Goal: Task Accomplishment & Management: Manage account settings

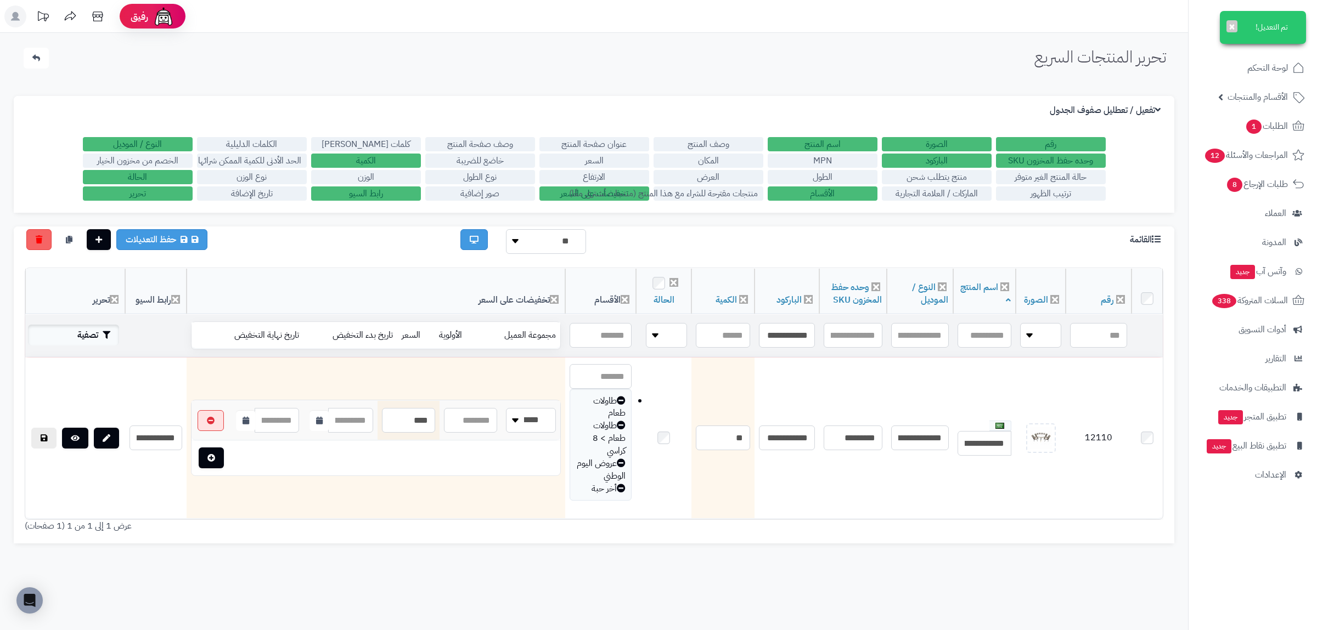
type input "**********"
click at [92, 331] on button "تصفية" at bounding box center [73, 335] width 91 height 21
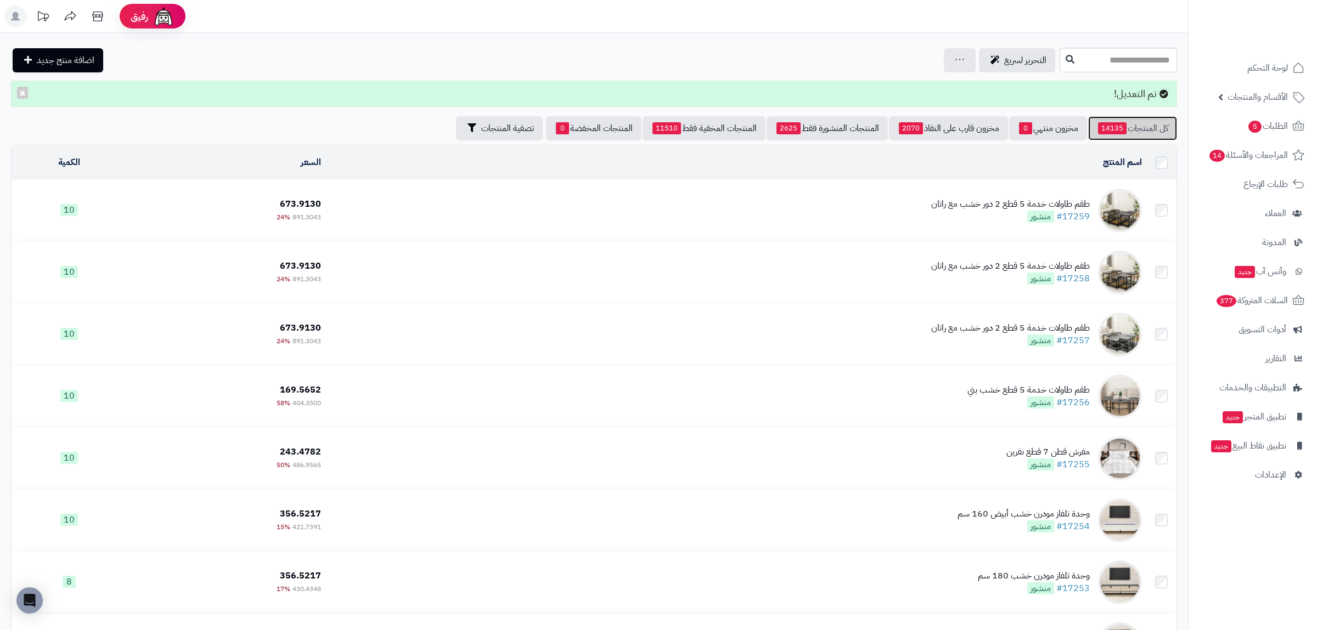
click at [1138, 118] on link "كل المنتجات 14135" at bounding box center [1132, 128] width 89 height 24
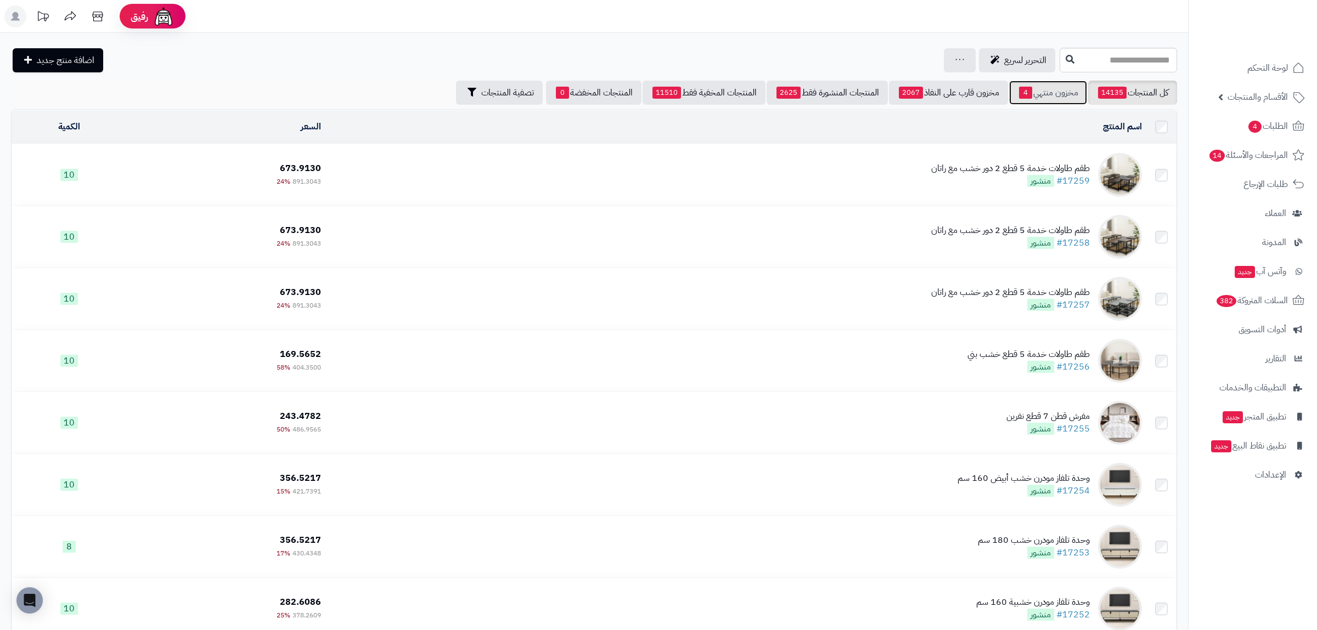
click at [1024, 95] on span "4" at bounding box center [1025, 93] width 13 height 12
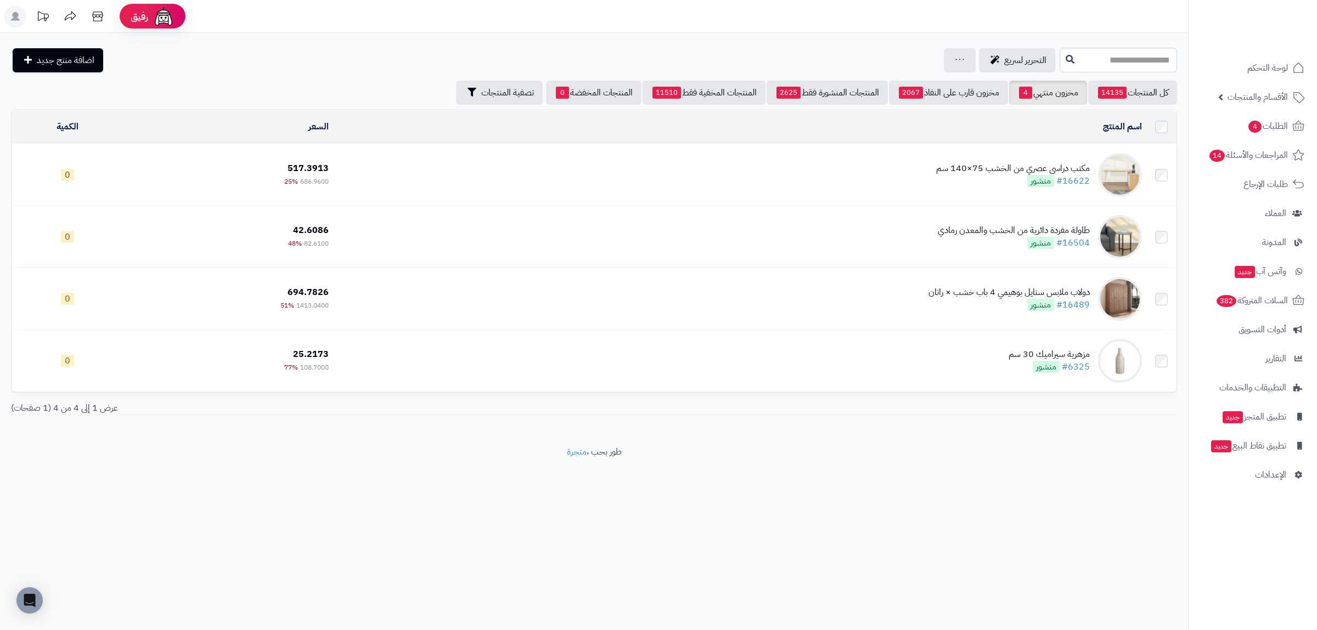
click at [1004, 179] on div "مكتب دراسي عصري من الخشب 75×140 سم #16622 منشور" at bounding box center [1013, 174] width 154 height 25
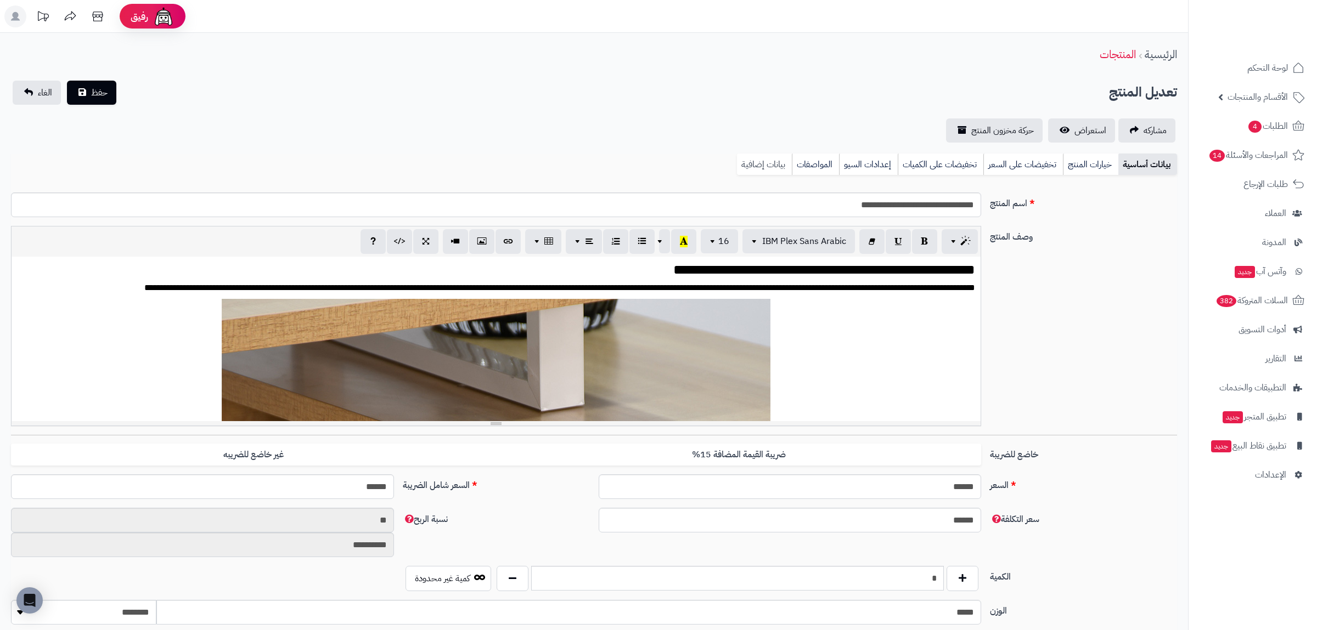
click at [767, 162] on link "بيانات إضافية" at bounding box center [764, 165] width 55 height 22
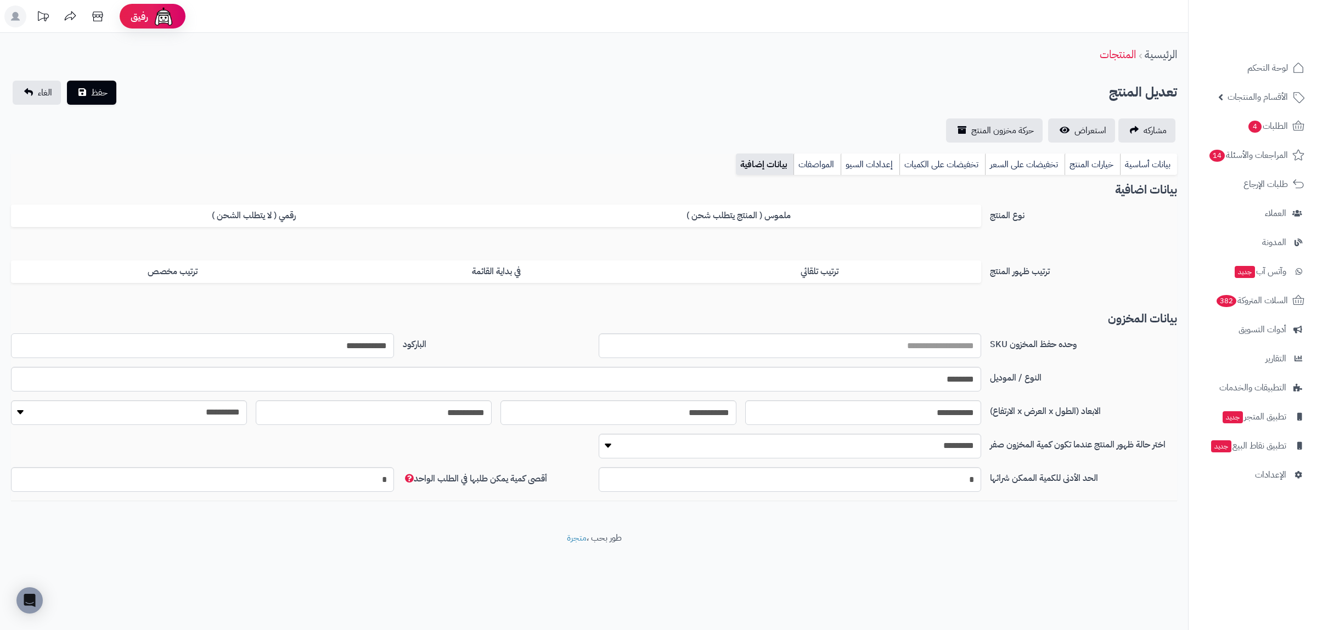
click at [346, 340] on input "**********" at bounding box center [202, 346] width 383 height 25
click at [1155, 167] on link "بيانات أساسية" at bounding box center [1148, 165] width 57 height 22
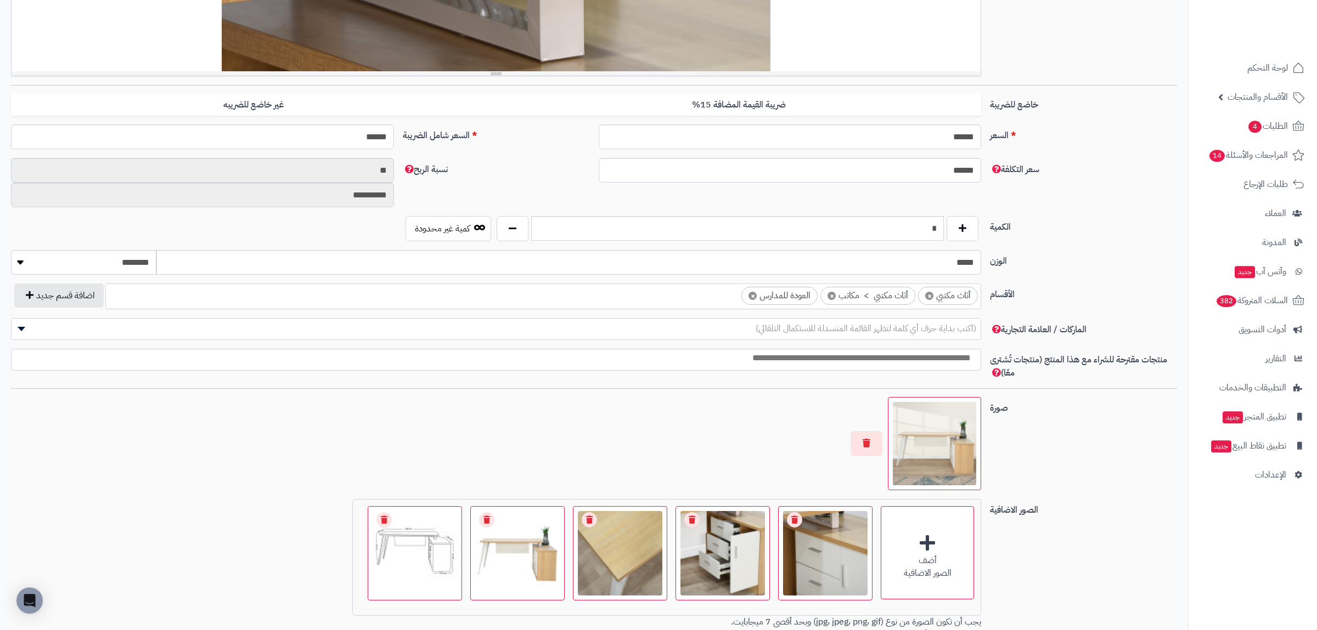
scroll to position [504, 0]
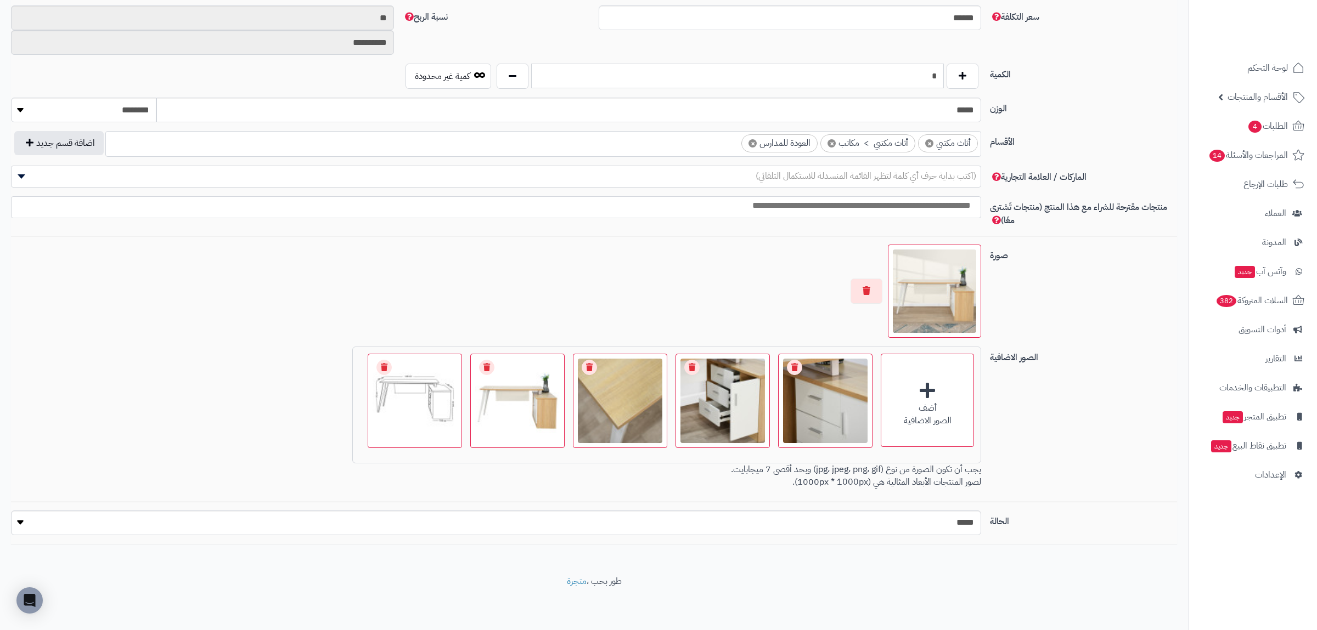
drag, startPoint x: 926, startPoint y: 82, endPoint x: 940, endPoint y: 82, distance: 13.7
click at [940, 82] on input "*" at bounding box center [737, 76] width 413 height 25
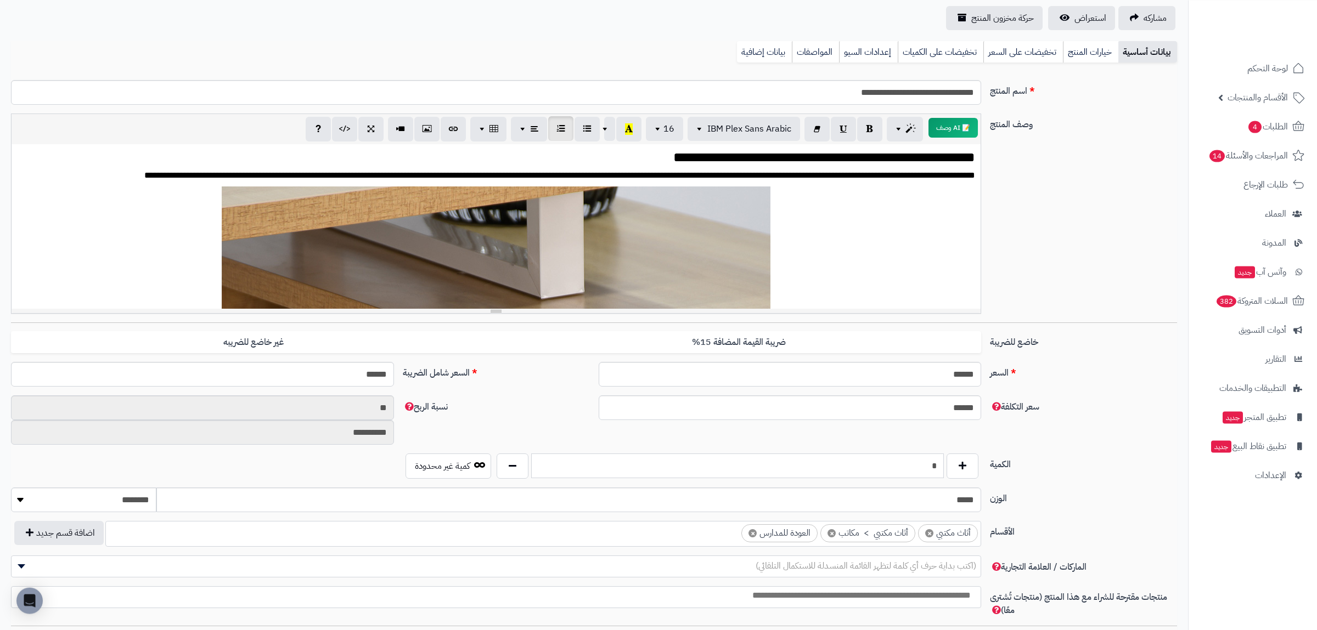
scroll to position [0, 0]
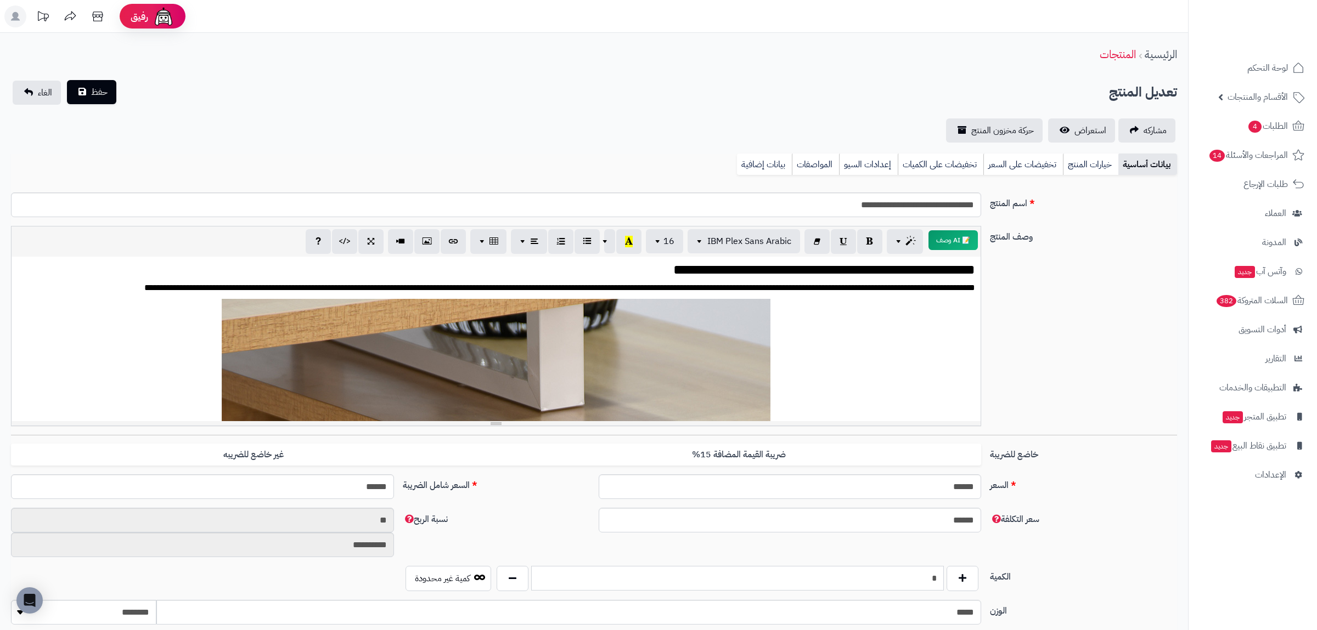
type input "*"
click at [96, 92] on span "حفظ" at bounding box center [99, 92] width 16 height 13
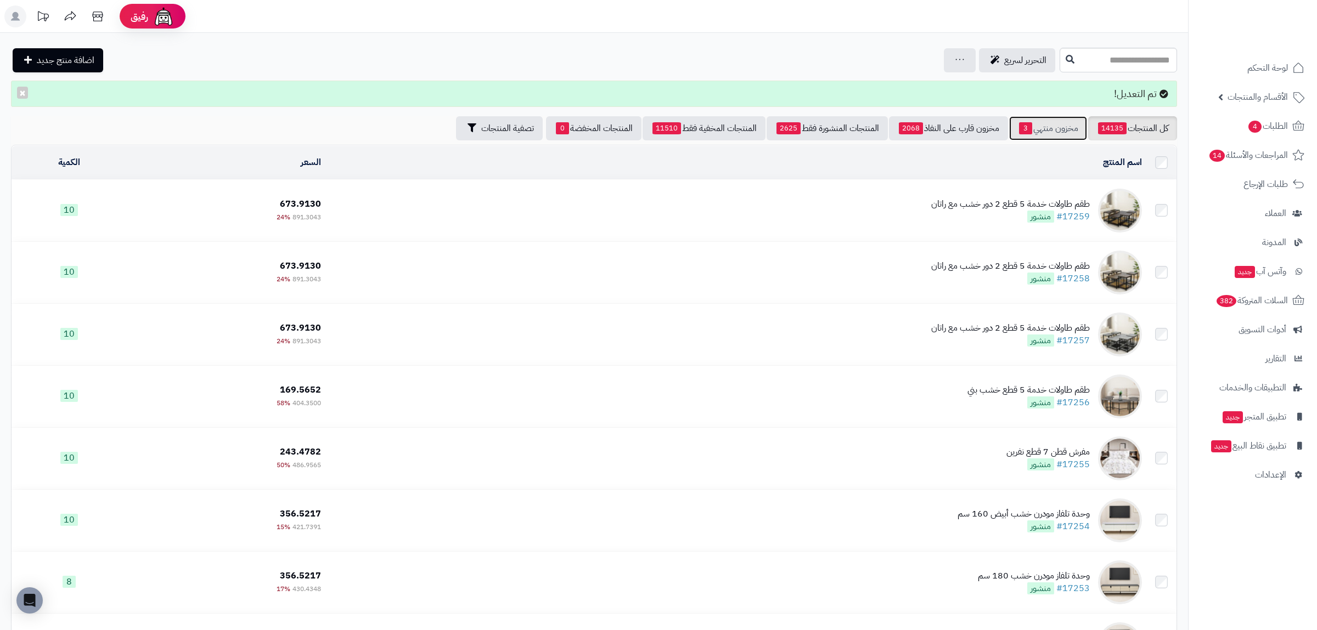
click at [1048, 135] on link "مخزون منتهي 3" at bounding box center [1048, 128] width 78 height 24
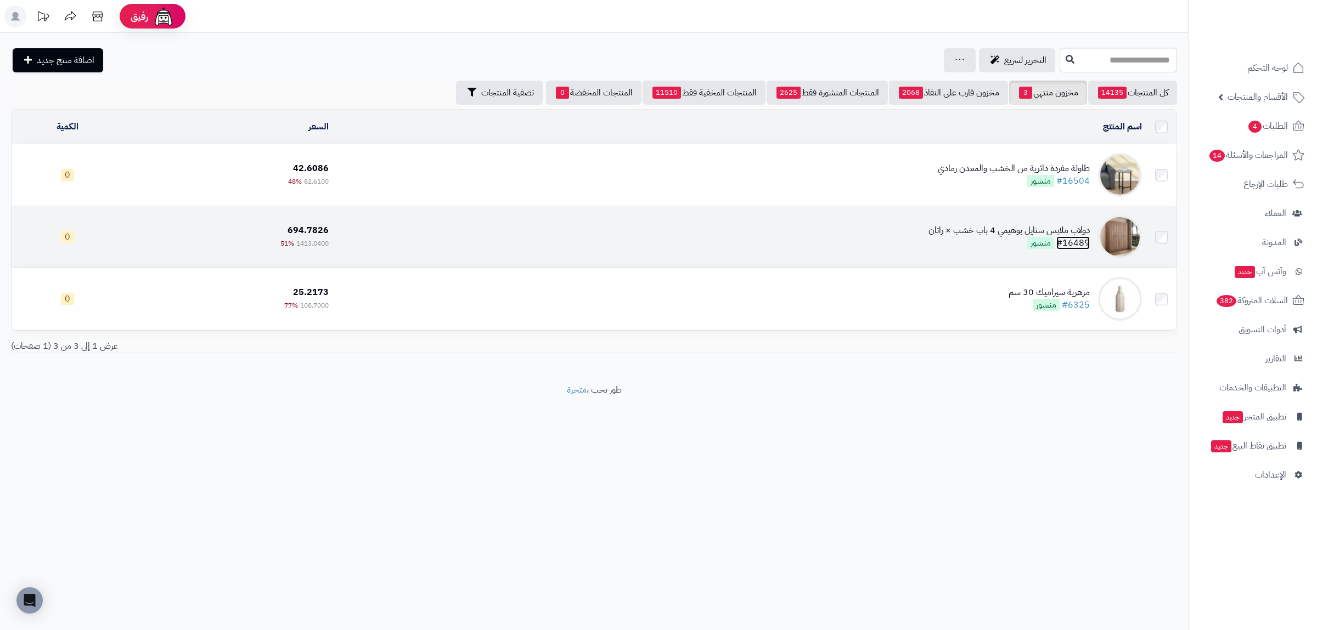
click at [1078, 241] on link "#16489" at bounding box center [1072, 242] width 33 height 13
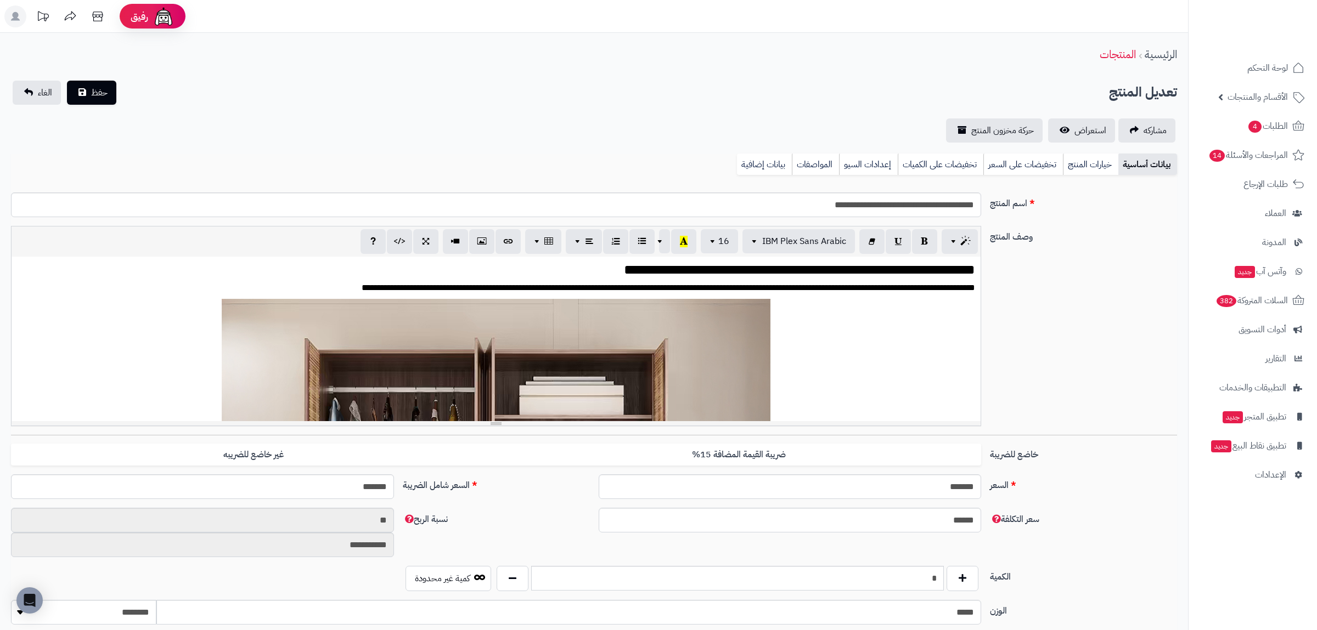
scroll to position [605, 0]
click at [779, 162] on link "بيانات إضافية" at bounding box center [764, 165] width 55 height 22
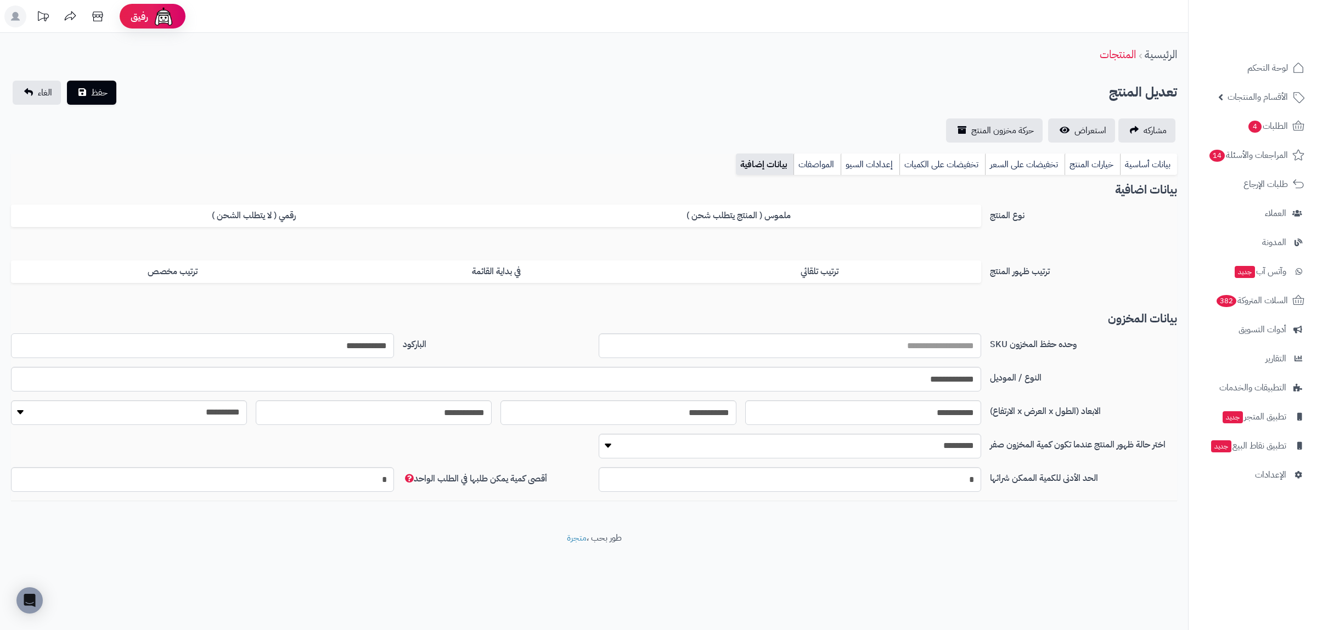
click at [341, 347] on input "**********" at bounding box center [202, 346] width 383 height 25
click at [1141, 165] on link "بيانات أساسية" at bounding box center [1148, 165] width 57 height 22
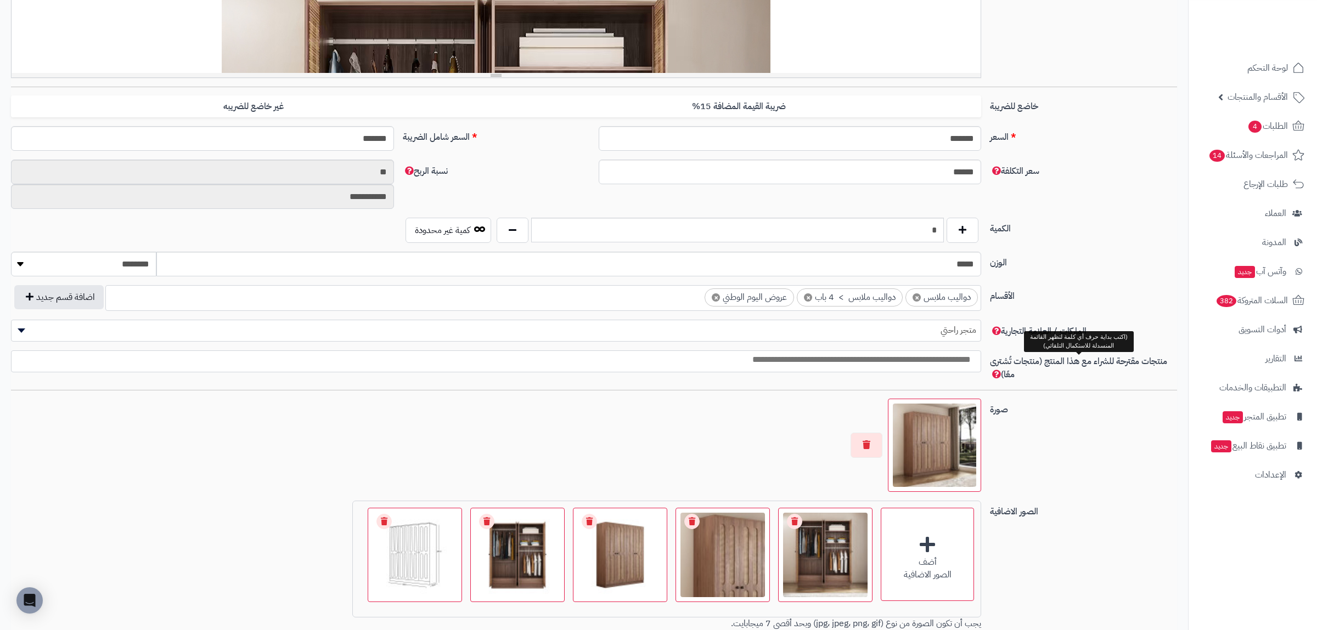
scroll to position [349, 0]
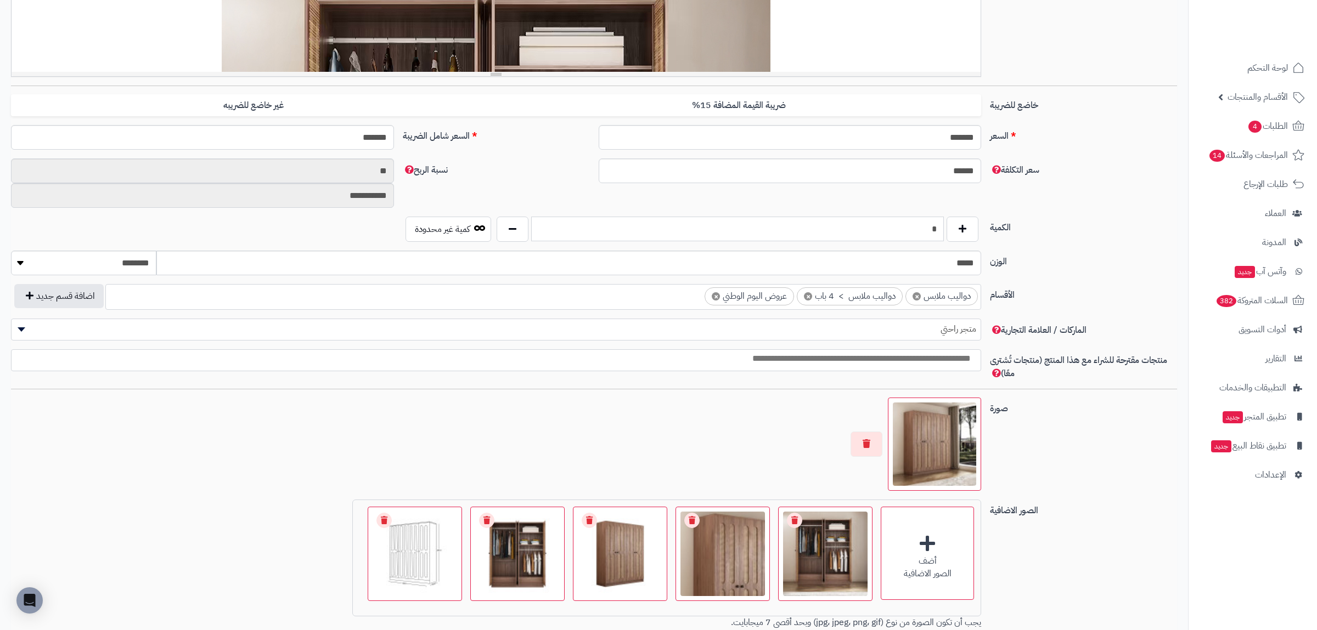
drag, startPoint x: 921, startPoint y: 222, endPoint x: 955, endPoint y: 232, distance: 35.4
click at [944, 232] on input "*" at bounding box center [737, 229] width 413 height 25
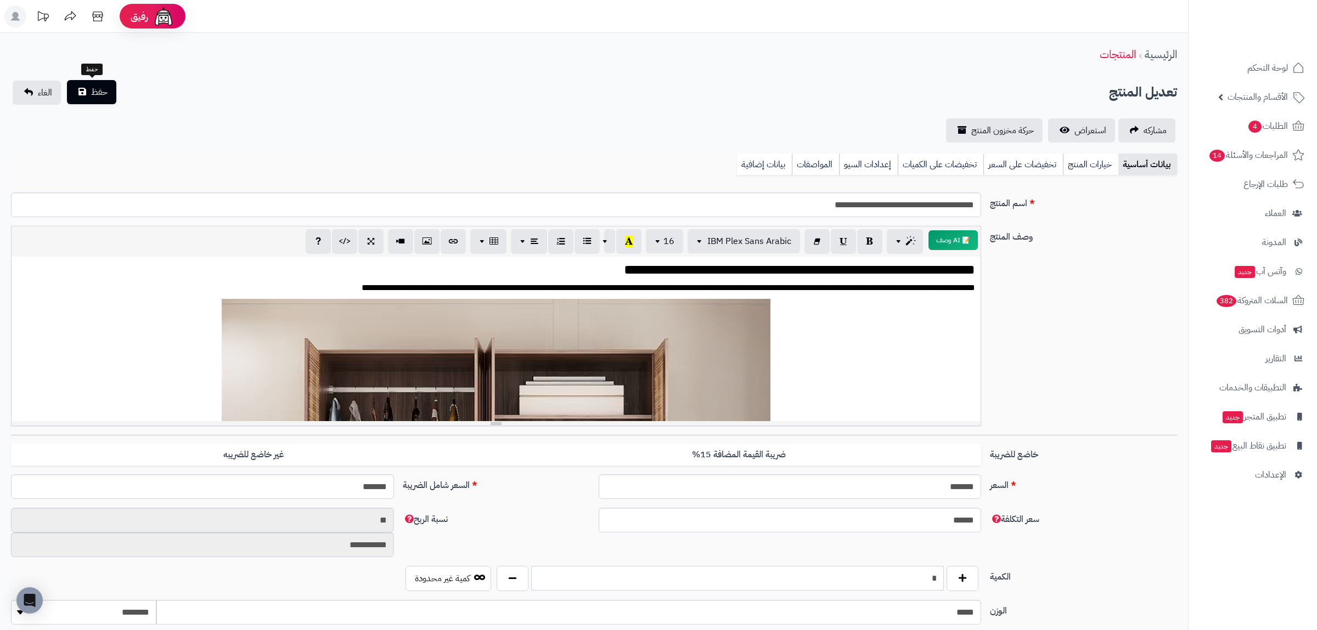
type input "*"
click at [82, 86] on button "حفظ" at bounding box center [91, 92] width 49 height 24
